Goal: Task Accomplishment & Management: Manage account settings

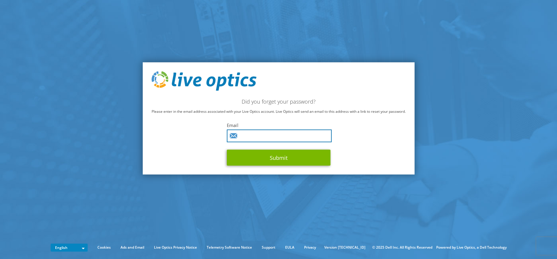
click at [270, 136] on input "text" at bounding box center [279, 135] width 105 height 13
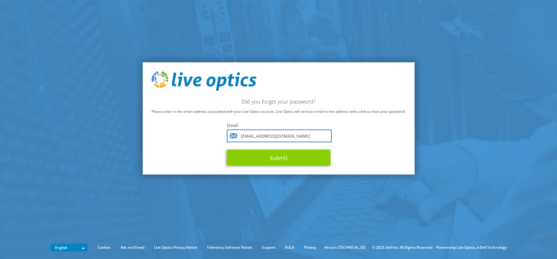
type input "[EMAIL_ADDRESS][DOMAIN_NAME]"
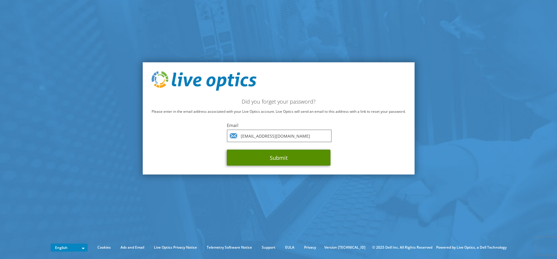
click at [295, 161] on button "Submit" at bounding box center [279, 158] width 104 height 16
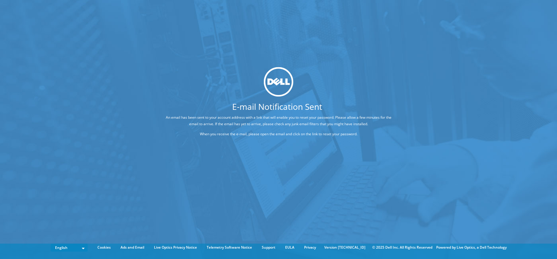
click at [115, 88] on div "E-mail Notification Sent An email has been sent to your account address with a …" at bounding box center [278, 120] width 557 height 241
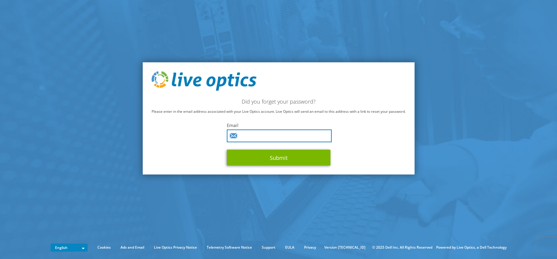
click at [278, 138] on input "text" at bounding box center [279, 135] width 105 height 13
type input "serversupport@twinriversusd.org"
click at [356, 136] on div "Did you forget your password? Please enter in the email address associated with…" at bounding box center [279, 118] width 272 height 112
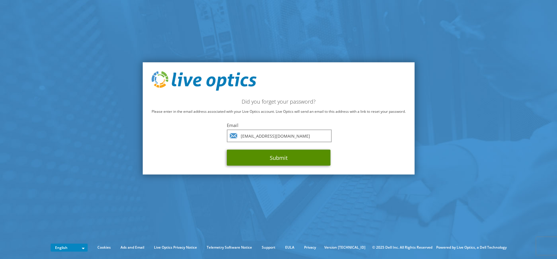
click at [291, 157] on button "Submit" at bounding box center [279, 158] width 104 height 16
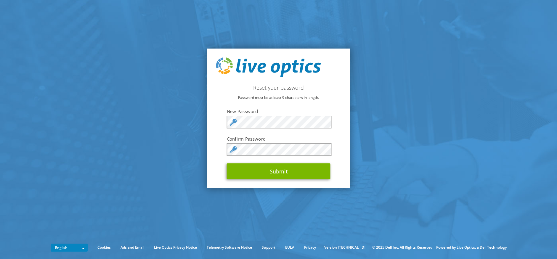
click at [215, 134] on div "Reset your password Password must be at least 9 characters in length. New Passw…" at bounding box center [278, 119] width 143 height 140
click at [197, 121] on section "Reset your password Password must be at least 9 characters in length. New Passw…" at bounding box center [278, 118] width 557 height 237
click at [317, 81] on div "Reset your password Password must be at least 9 characters in length. New Passw…" at bounding box center [278, 119] width 143 height 140
click at [344, 138] on div "Reset your password Password must be at least 9 characters in length. New Passw…" at bounding box center [278, 119] width 143 height 140
click at [325, 150] on body "Reset your password Password must be at least 9 characters in length. New Passw…" at bounding box center [278, 129] width 557 height 259
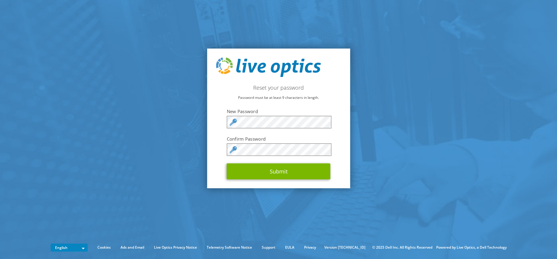
click at [386, 181] on section "Reset your password Password must be at least 9 characters in length. New Passw…" at bounding box center [278, 118] width 557 height 237
click at [370, 160] on section "Reset your password Password must be at least 9 characters in length. New Passw…" at bounding box center [278, 118] width 557 height 237
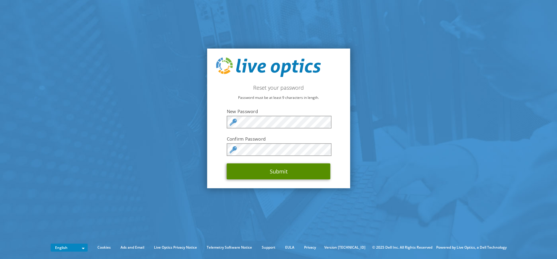
click at [280, 173] on button "Submit" at bounding box center [279, 171] width 104 height 16
